Goal: Find specific page/section: Find specific page/section

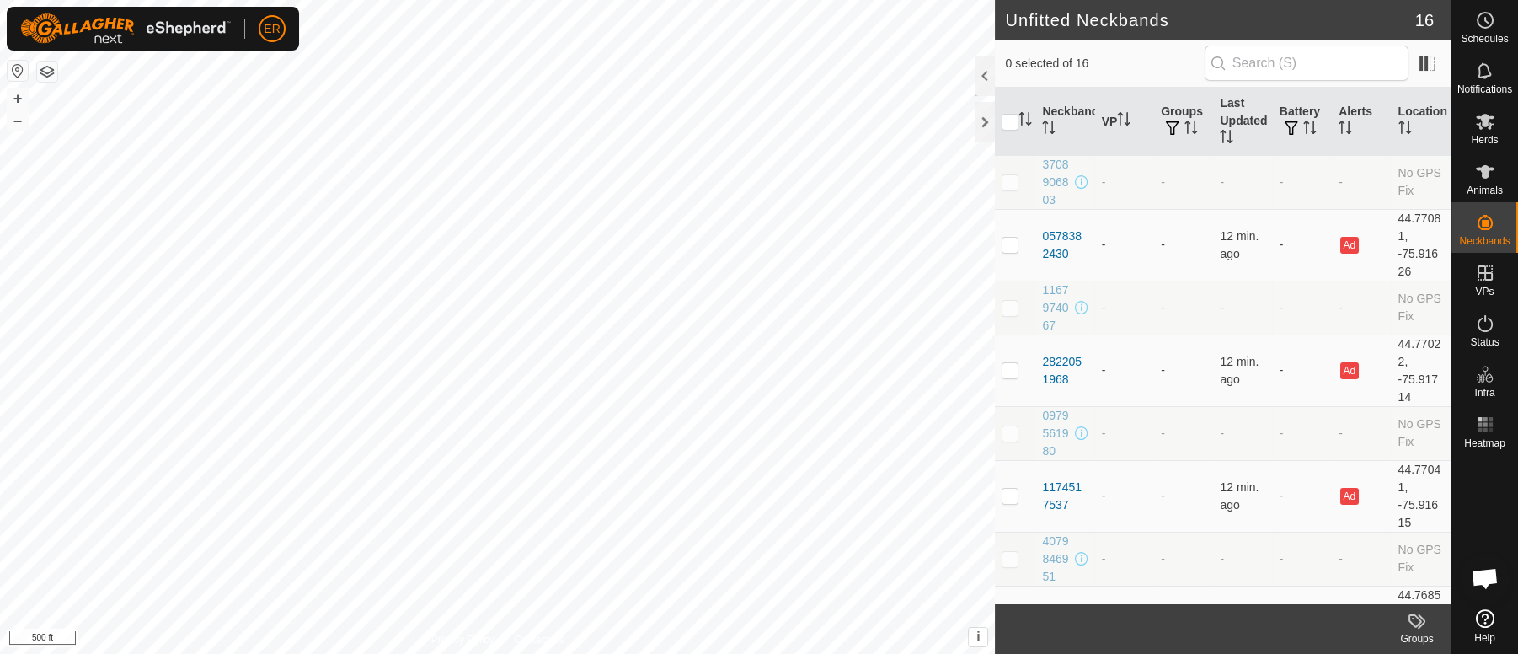
scroll to position [12450, 0]
click at [19, 94] on button "+" at bounding box center [18, 98] width 20 height 20
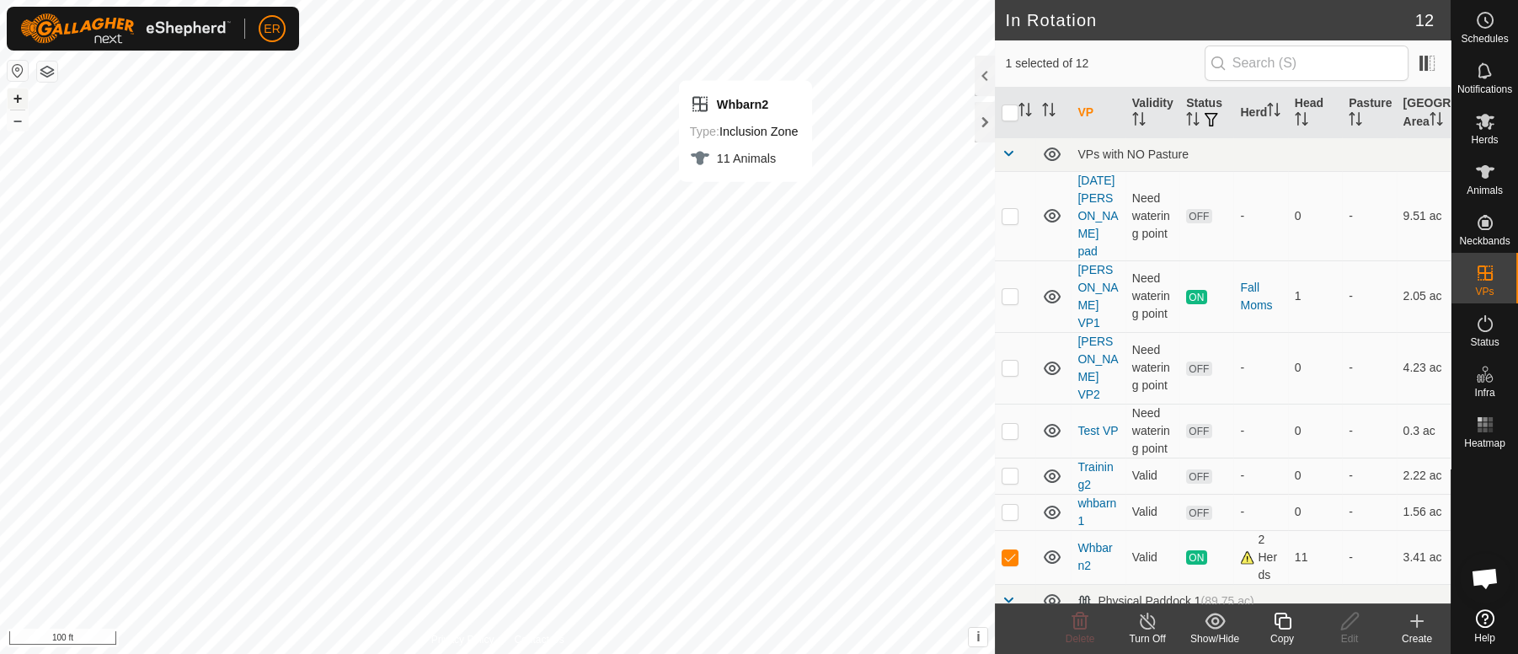
checkbox input "false"
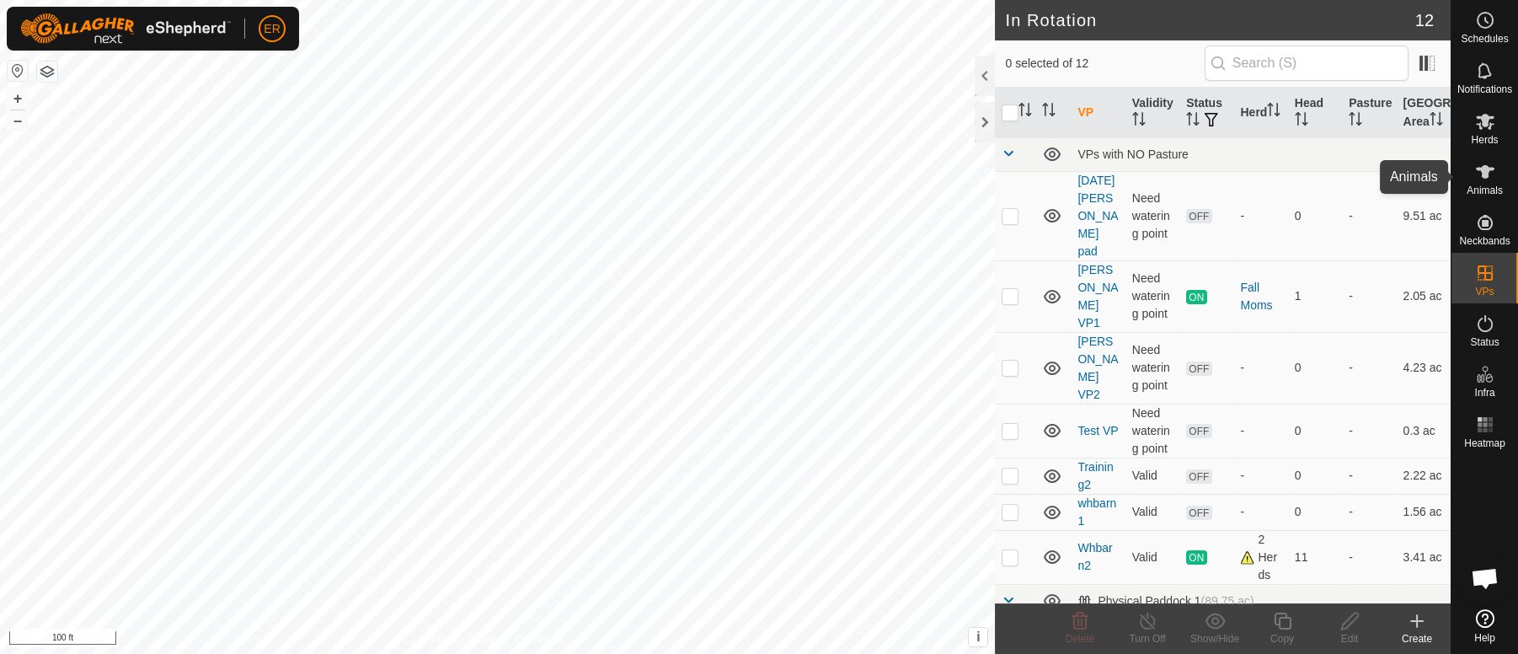
click at [1481, 169] on icon at bounding box center [1485, 171] width 19 height 13
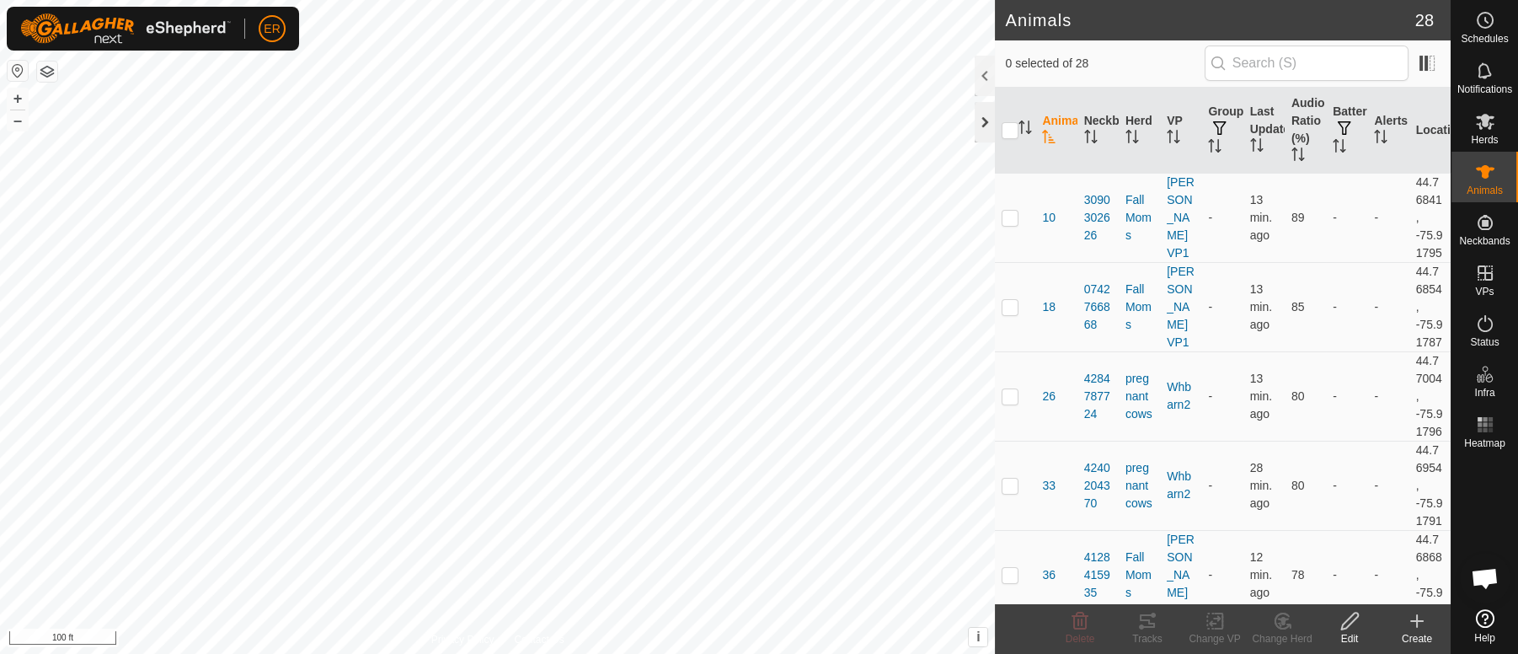
click at [988, 121] on div at bounding box center [985, 122] width 20 height 40
